Goal: Transaction & Acquisition: Purchase product/service

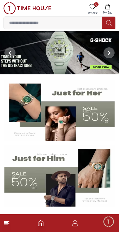
click at [65, 53] on img at bounding box center [59, 52] width 119 height 43
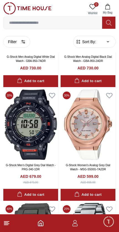
scroll to position [225, 0]
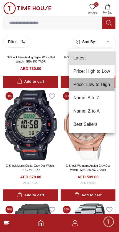
click at [102, 83] on li "Price: Low to High" at bounding box center [92, 84] width 46 height 13
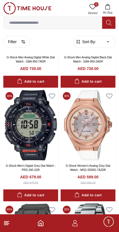
type input "*"
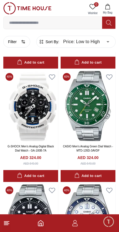
scroll to position [826, 0]
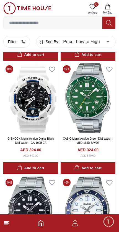
click at [91, 94] on img at bounding box center [88, 98] width 55 height 71
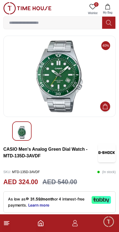
click at [104, 223] on span "Minimize live chat window" at bounding box center [108, 222] width 16 height 16
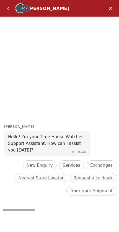
click at [9, 13] on em "Back" at bounding box center [8, 8] width 11 height 11
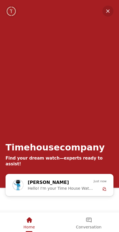
click at [108, 12] on em "Minimize" at bounding box center [107, 11] width 11 height 11
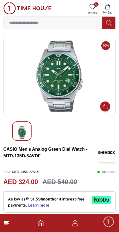
click at [76, 222] on icon "button" at bounding box center [75, 223] width 7 height 7
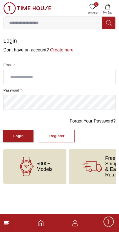
click at [72, 226] on icon "button" at bounding box center [75, 223] width 7 height 7
click at [78, 223] on icon "button" at bounding box center [75, 223] width 7 height 7
click at [9, 221] on icon at bounding box center [6, 223] width 7 height 7
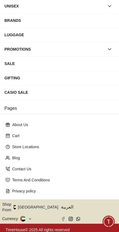
scroll to position [65, 0]
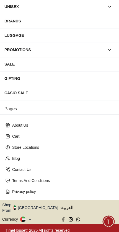
click at [40, 205] on button "Shop From [GEOGRAPHIC_DATA]" at bounding box center [32, 207] width 60 height 11
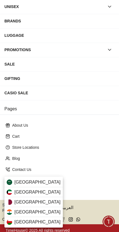
click at [41, 201] on div "[GEOGRAPHIC_DATA]" at bounding box center [33, 202] width 58 height 10
